Goal: Navigation & Orientation: Find specific page/section

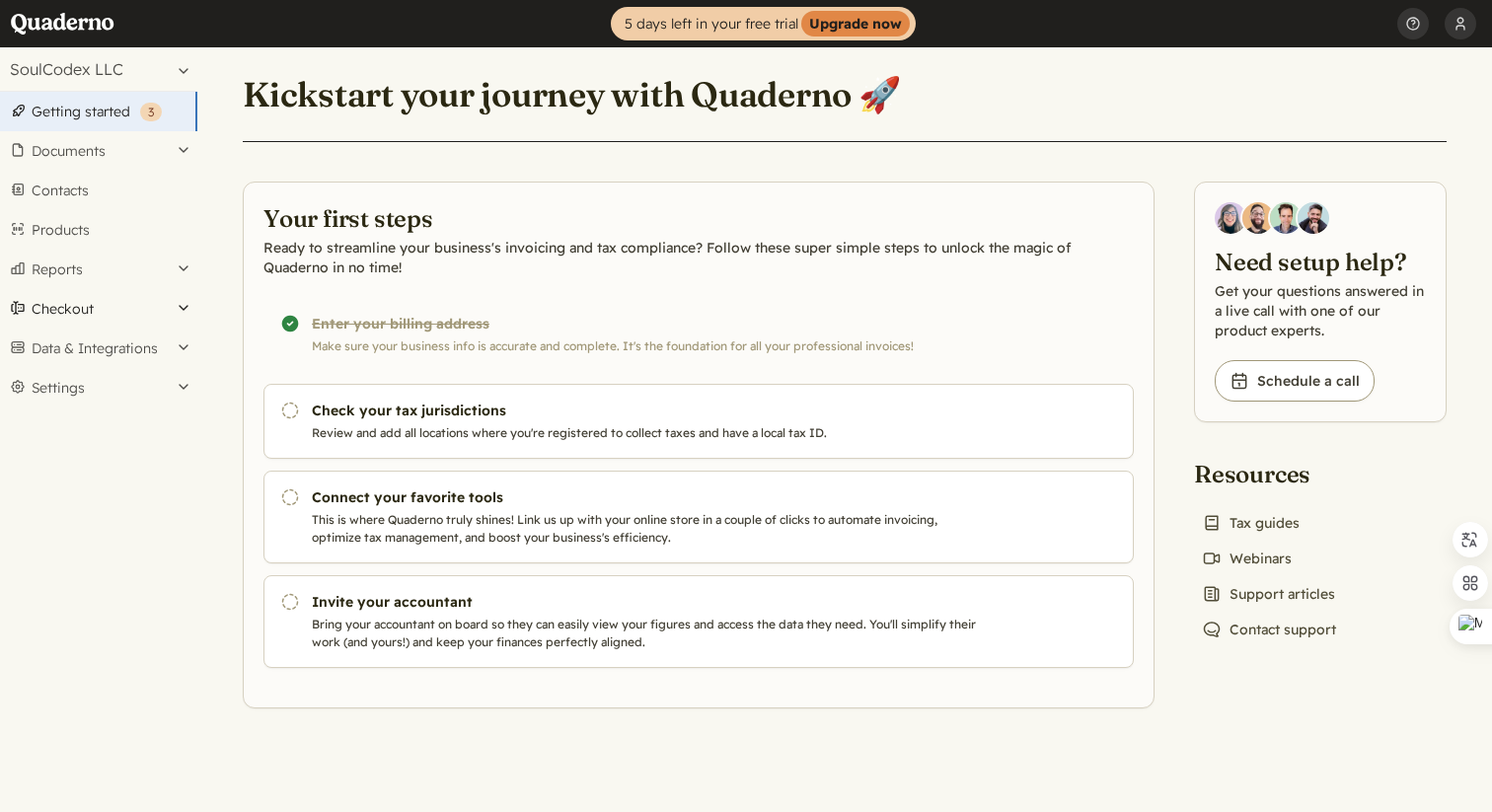
click at [171, 308] on button "Checkout" at bounding box center [99, 309] width 198 height 40
click at [181, 280] on button "Reports" at bounding box center [99, 269] width 198 height 40
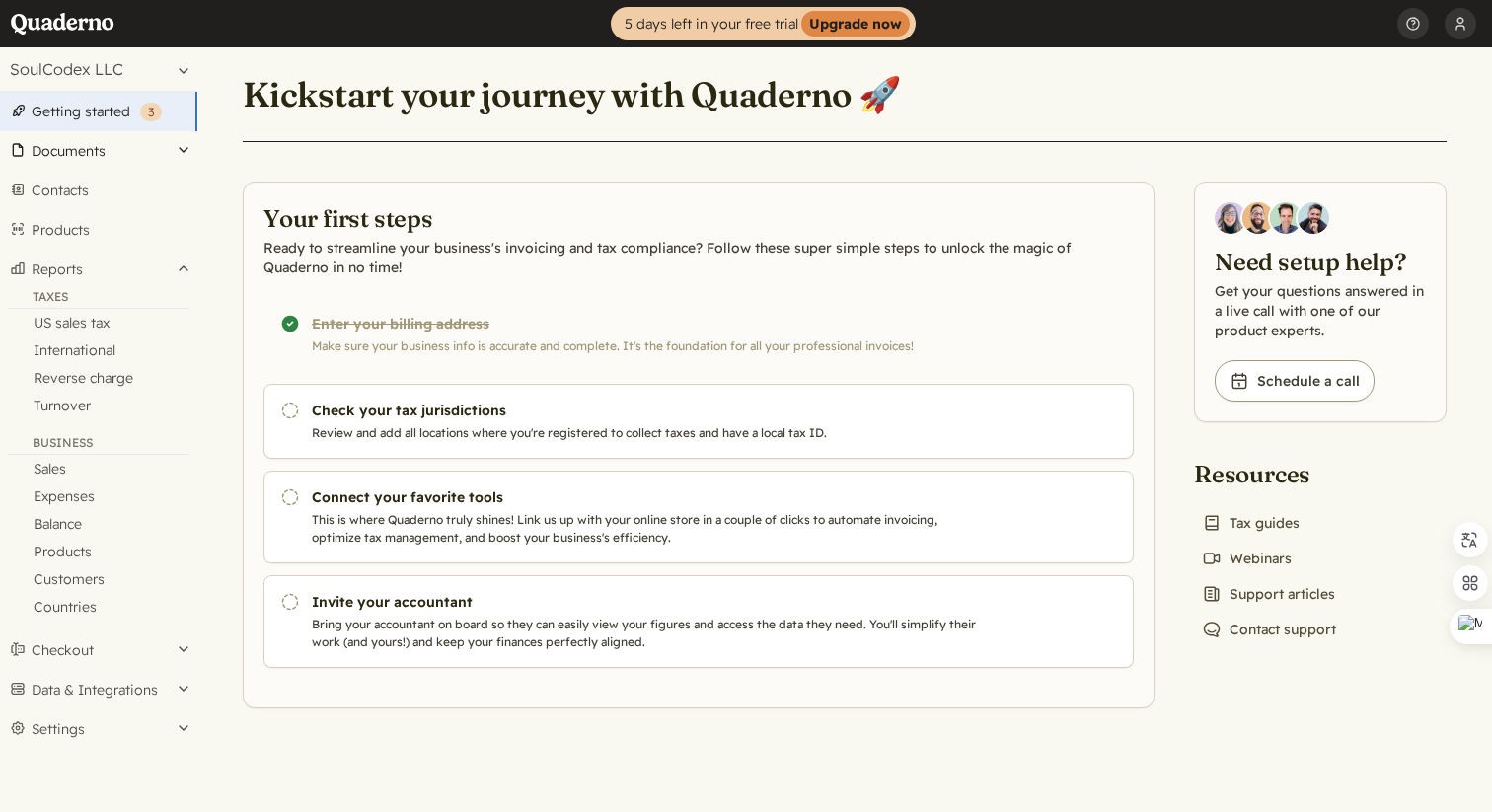
click at [172, 147] on button "Documents" at bounding box center [99, 151] width 198 height 40
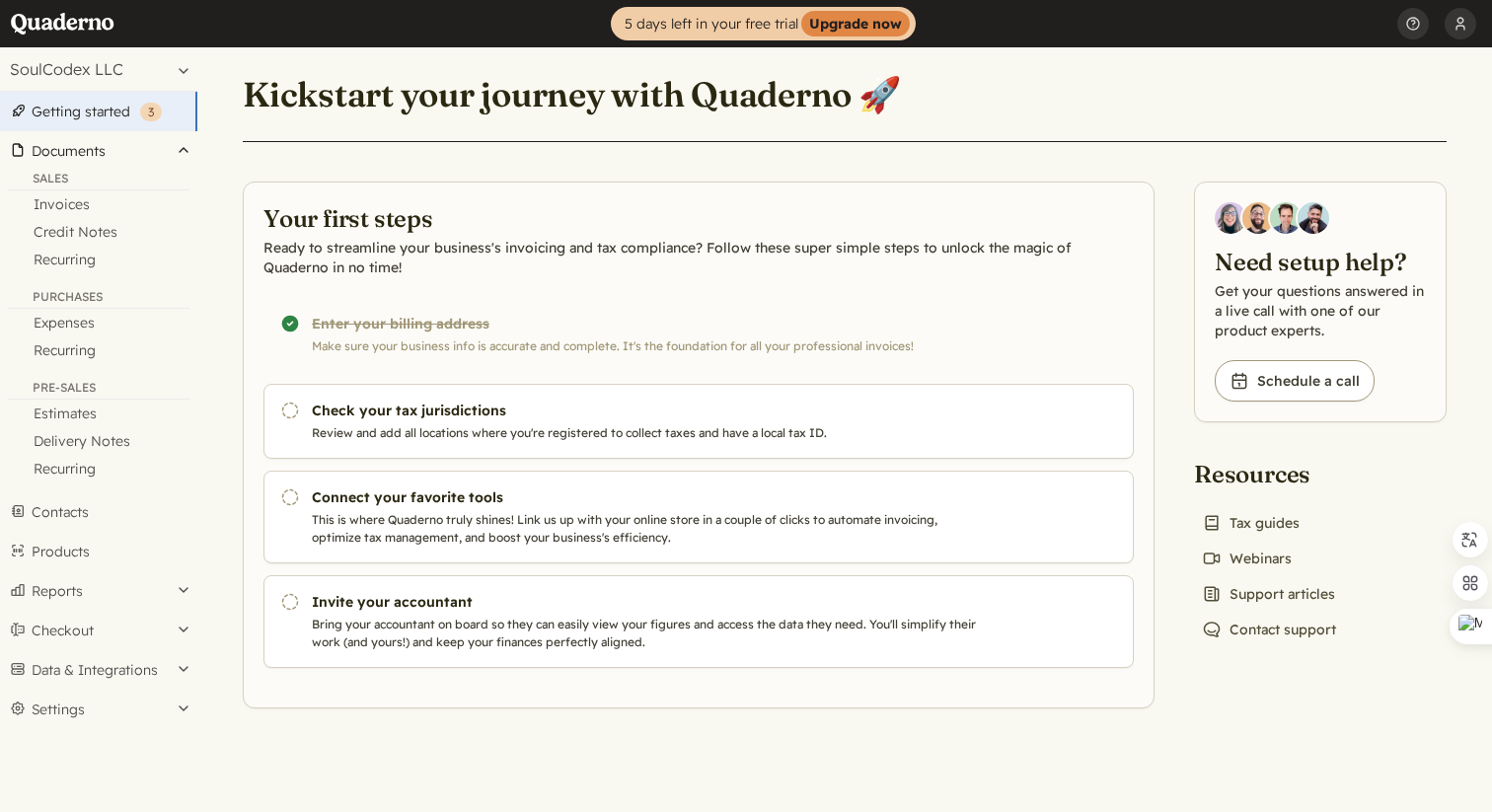
click at [172, 147] on button "Documents" at bounding box center [99, 151] width 198 height 40
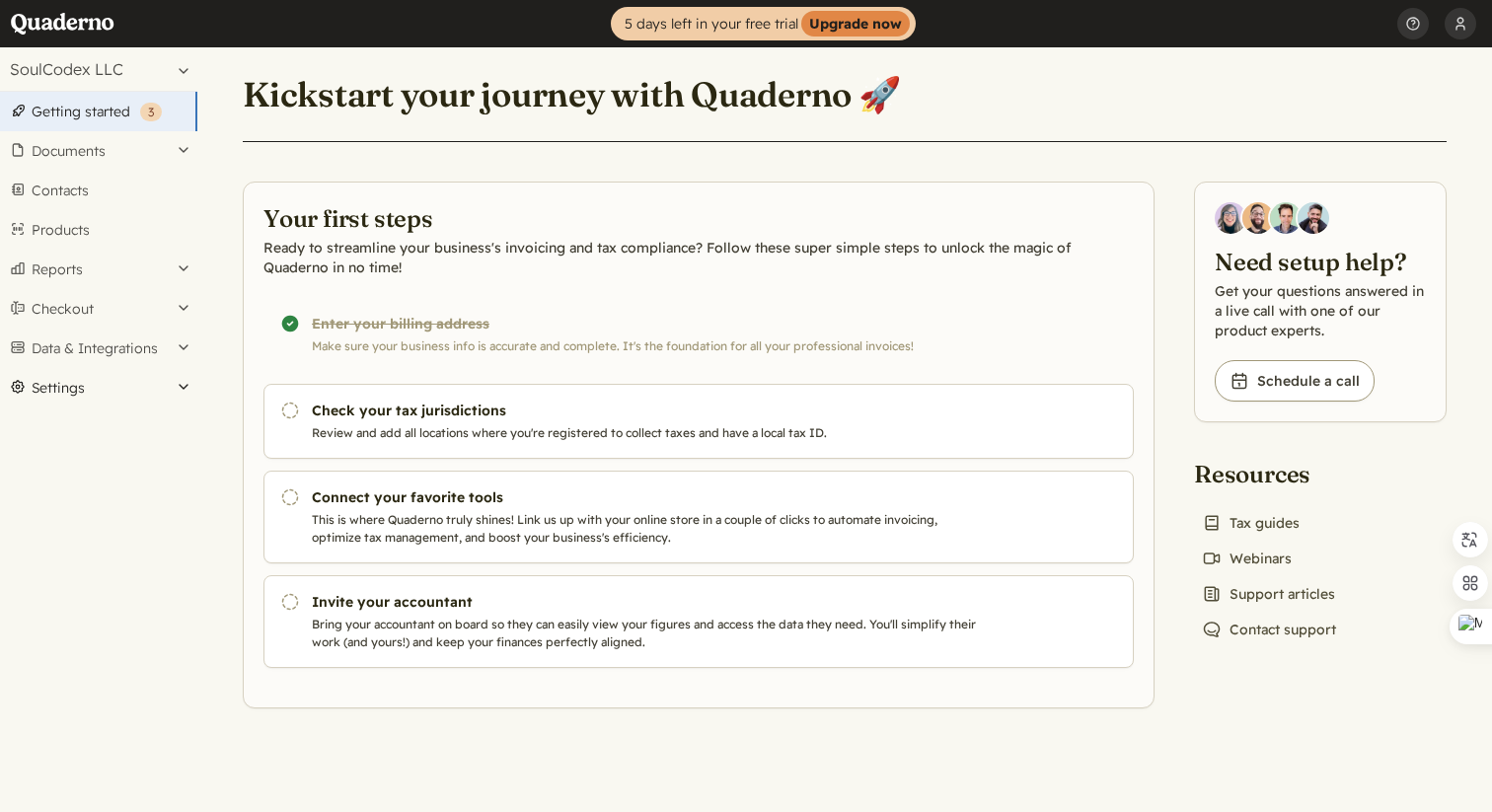
click at [194, 384] on button "Settings" at bounding box center [99, 388] width 198 height 40
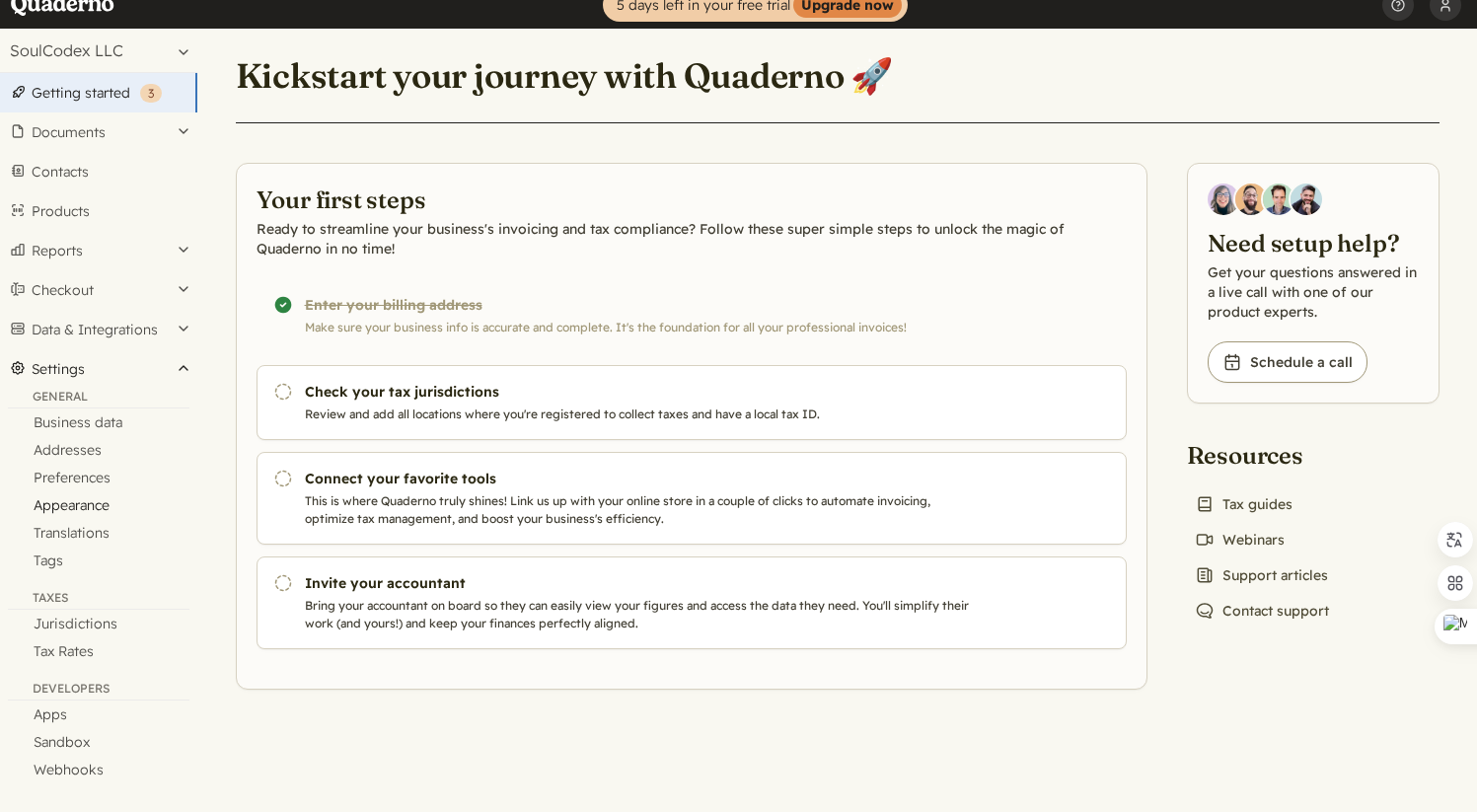
scroll to position [20, 0]
click at [180, 328] on button "Data & Integrations" at bounding box center [99, 328] width 198 height 40
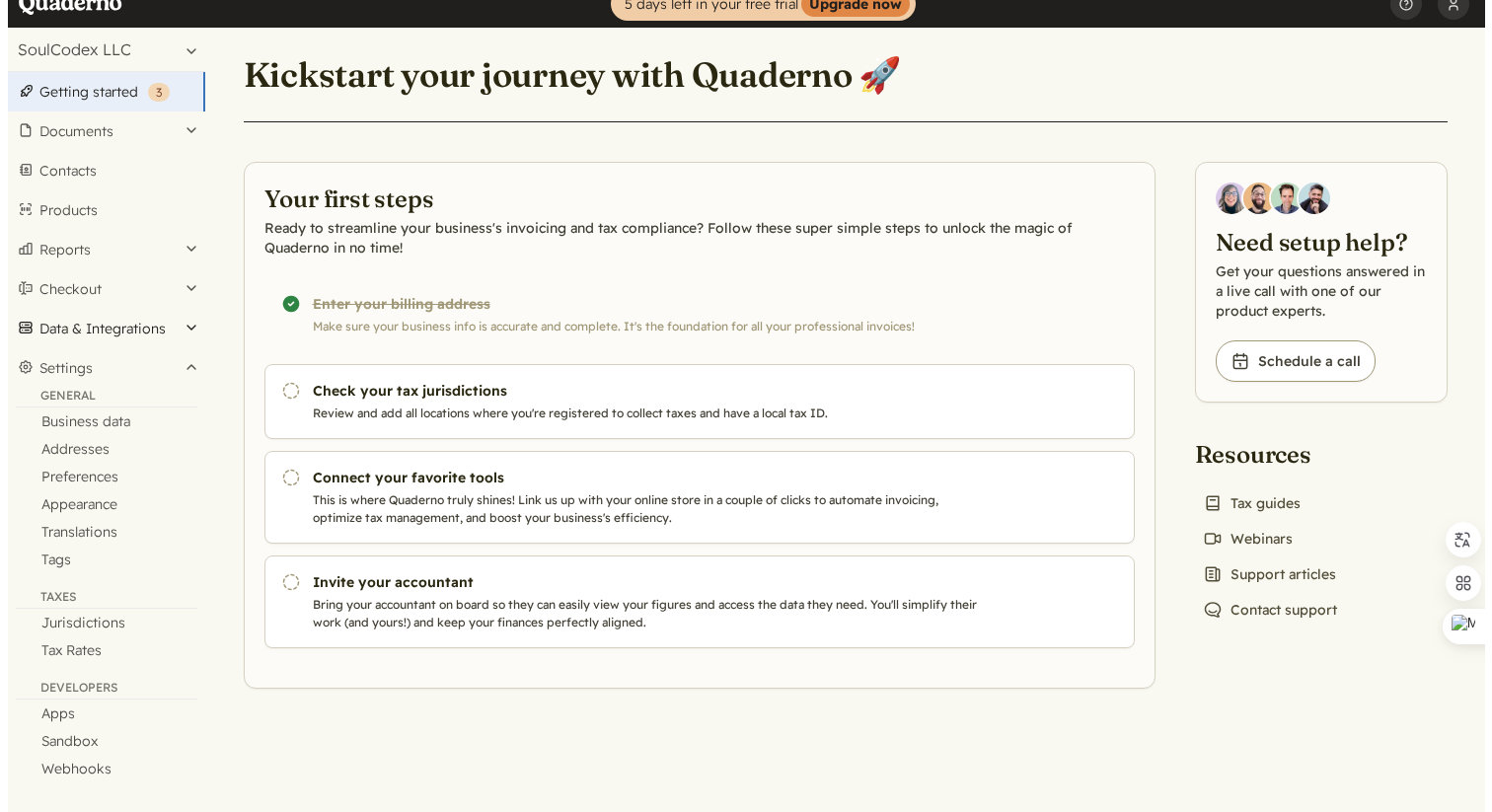
scroll to position [0, 0]
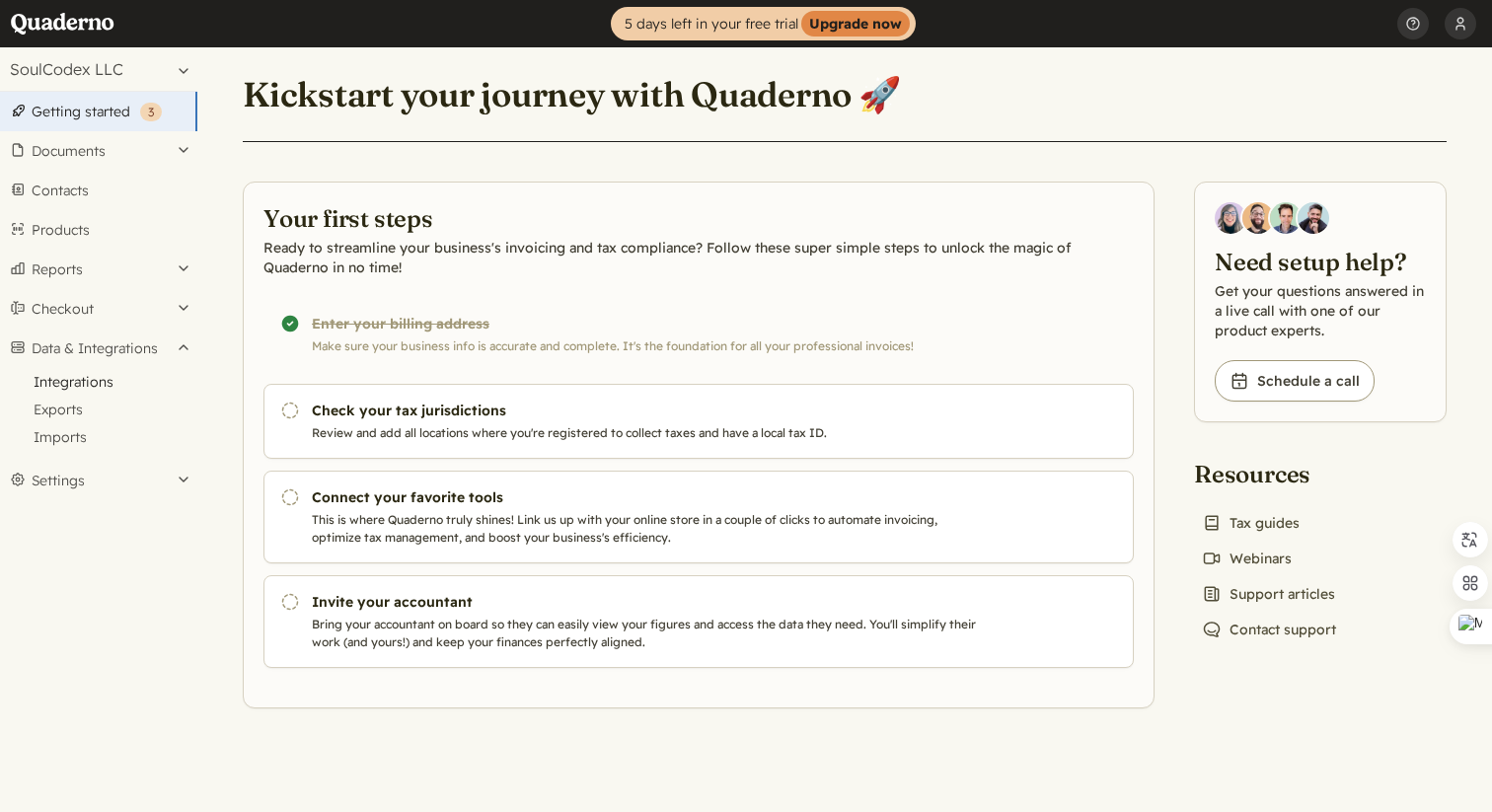
click at [92, 387] on link "Integrations" at bounding box center [99, 382] width 198 height 28
